Goal: Navigation & Orientation: Find specific page/section

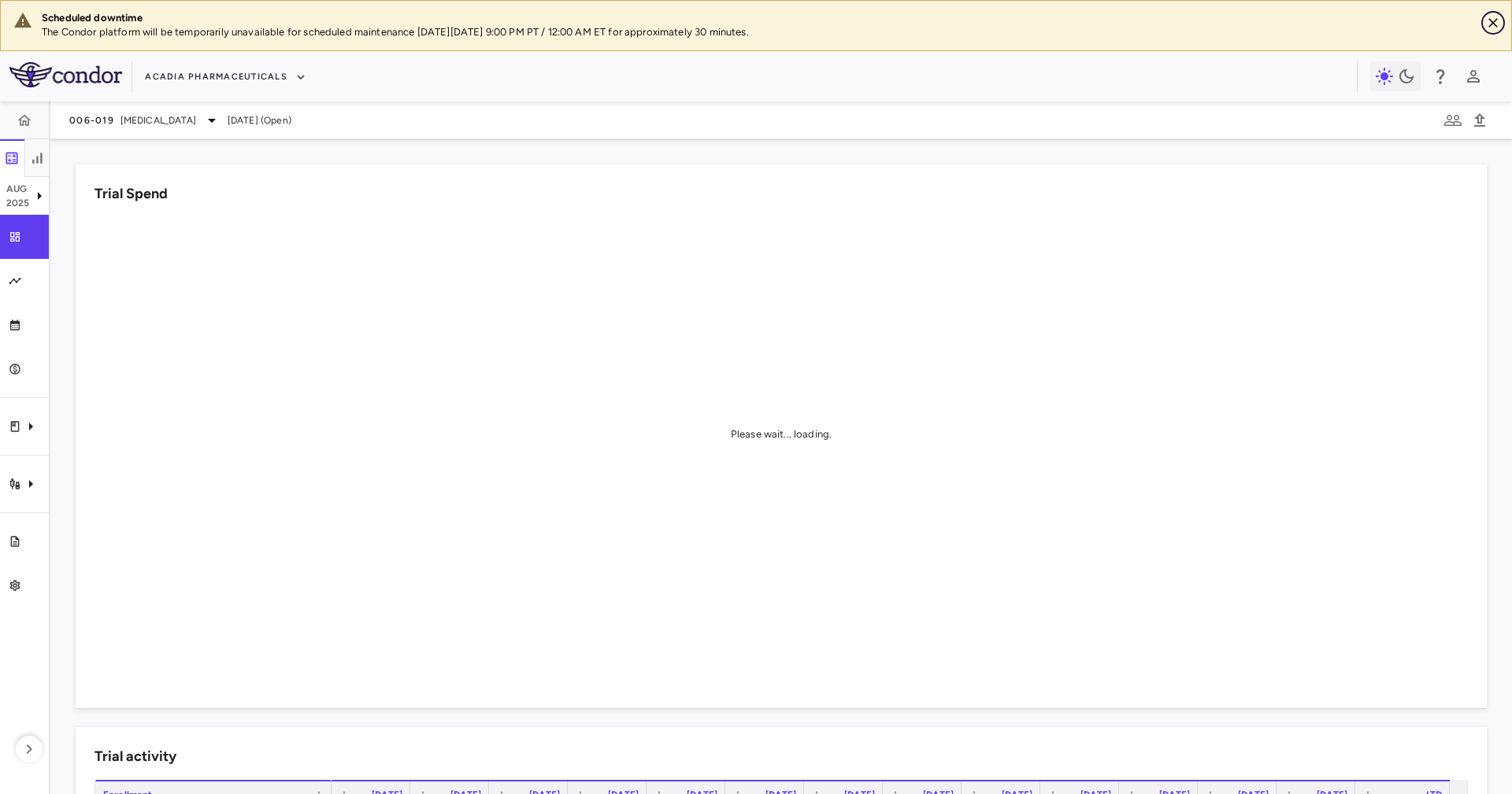
click at [1496, 17] on icon "Close" at bounding box center [1492, 22] width 16 height 16
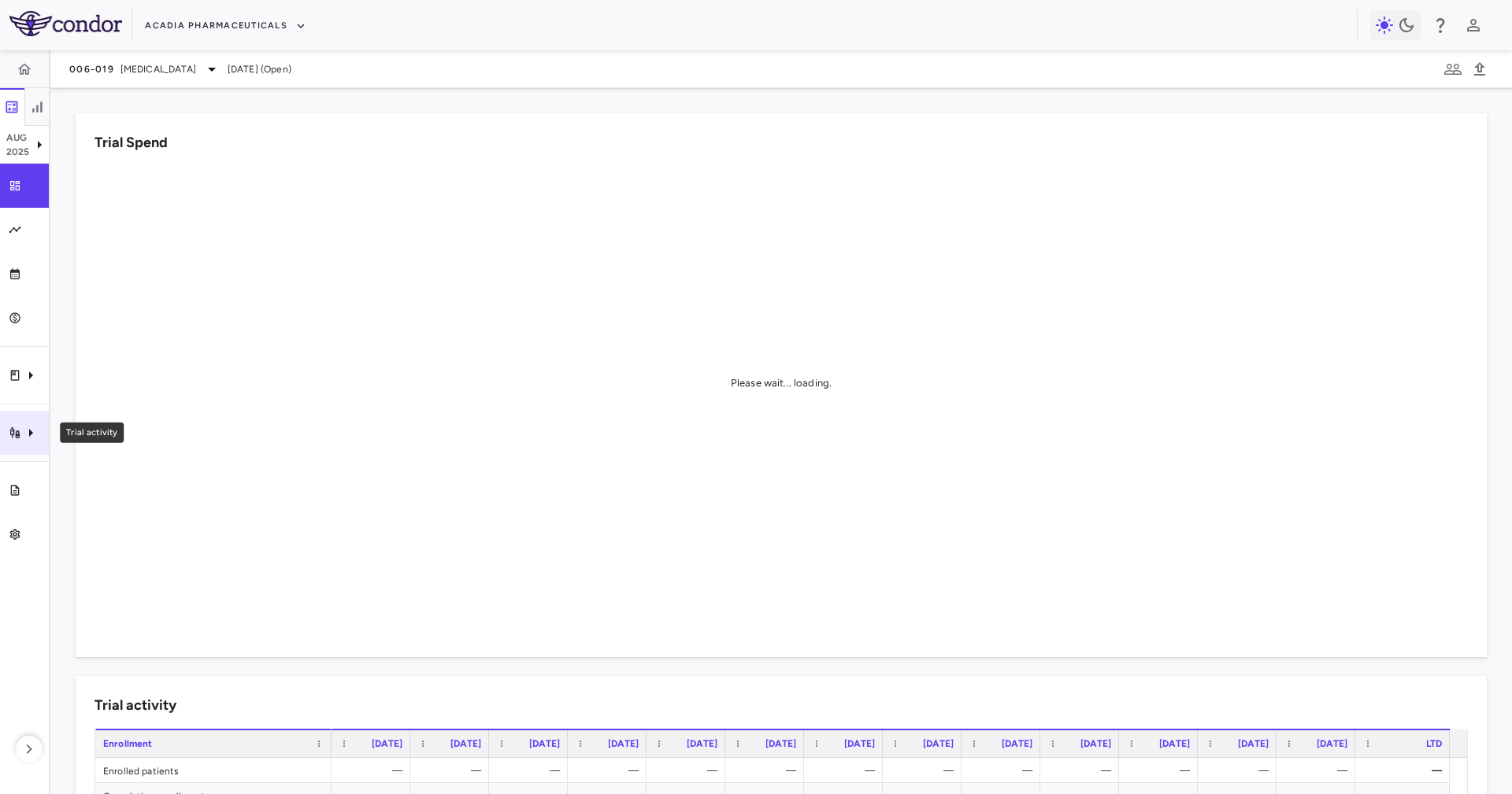
click at [13, 418] on div "Trial activity" at bounding box center [24, 433] width 49 height 44
click at [8, 502] on div at bounding box center [756, 397] width 1512 height 794
click at [14, 480] on link "Trial files" at bounding box center [24, 491] width 49 height 44
